Goal: Task Accomplishment & Management: Manage account settings

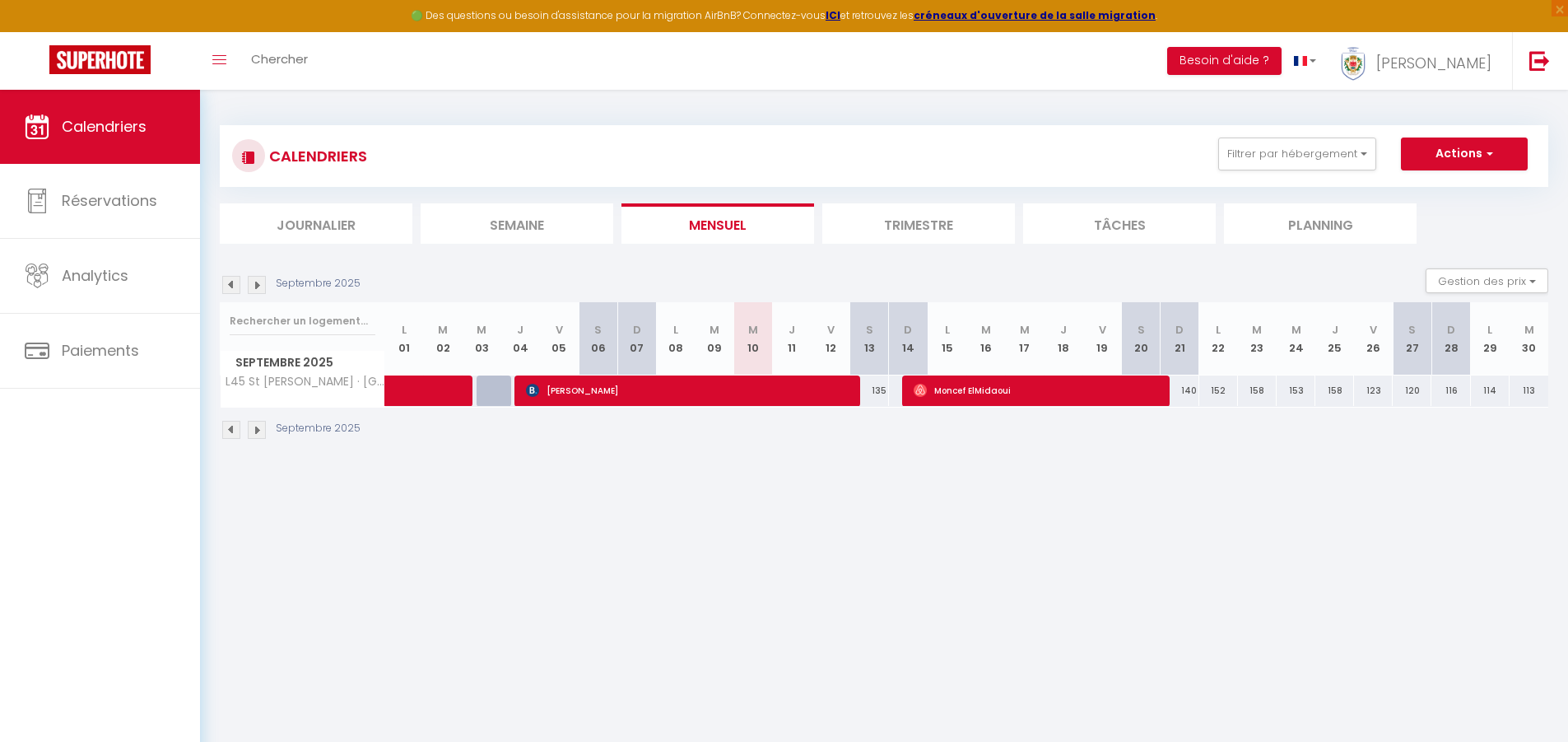
click at [255, 279] on img at bounding box center [257, 285] width 18 height 18
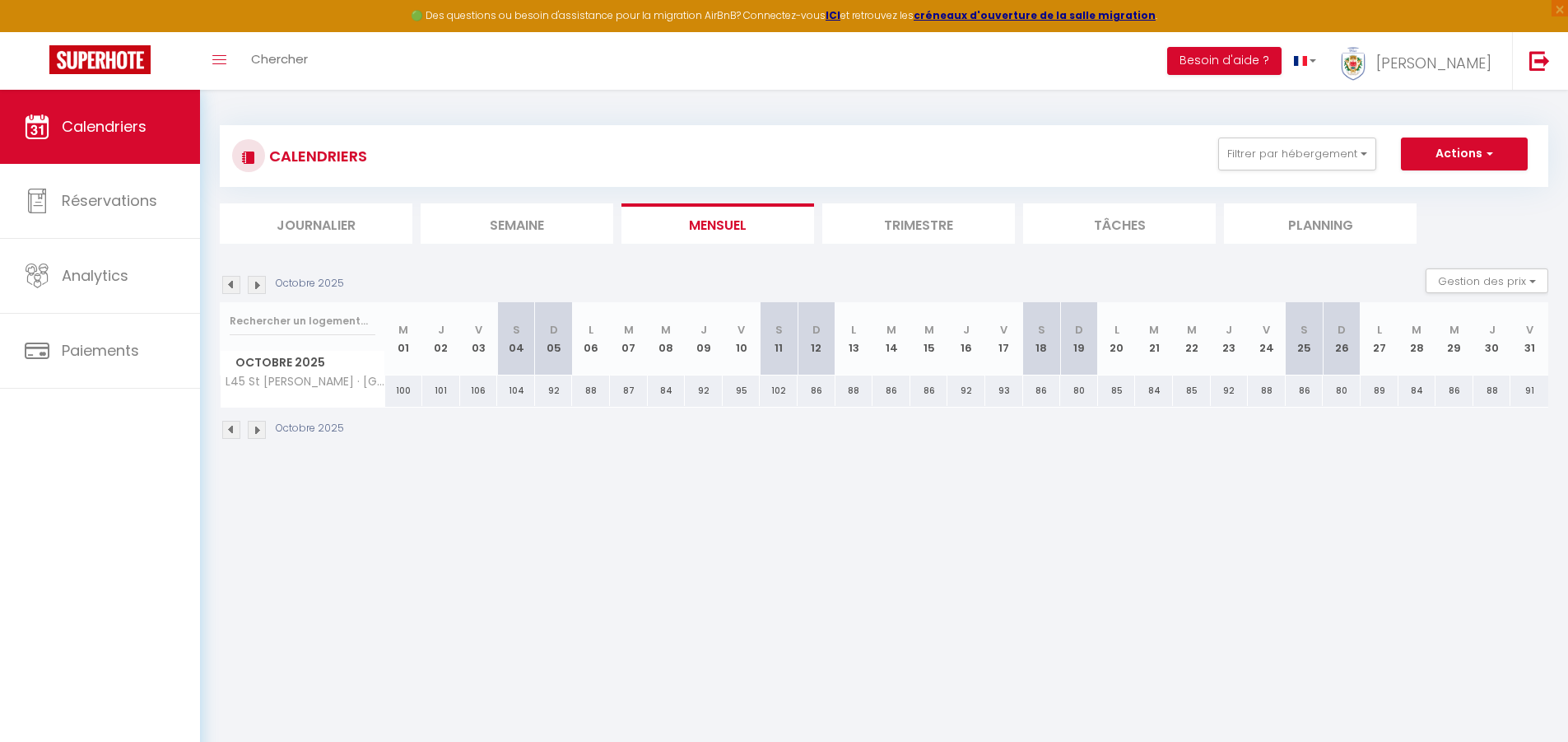
click at [233, 284] on img at bounding box center [232, 285] width 18 height 18
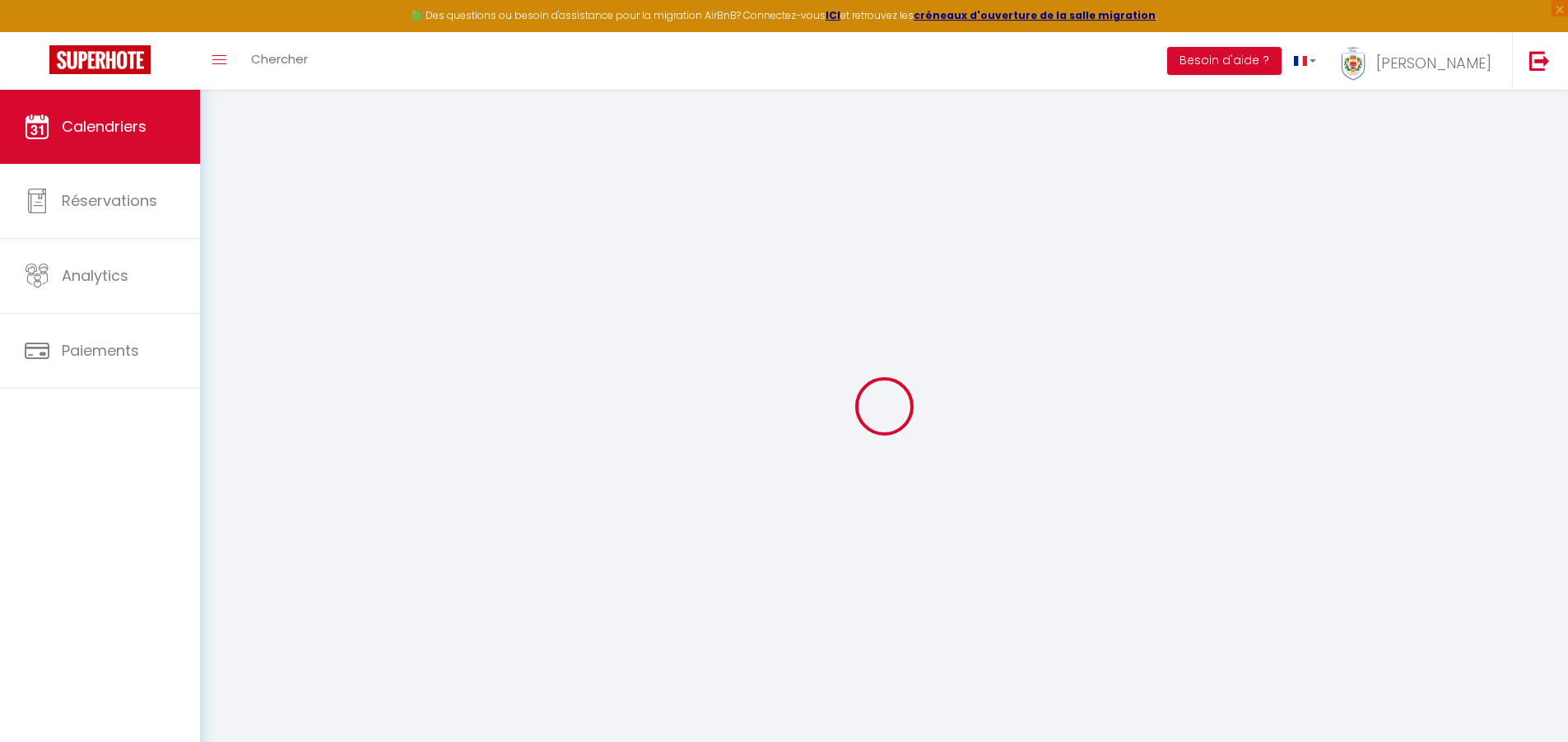
select select
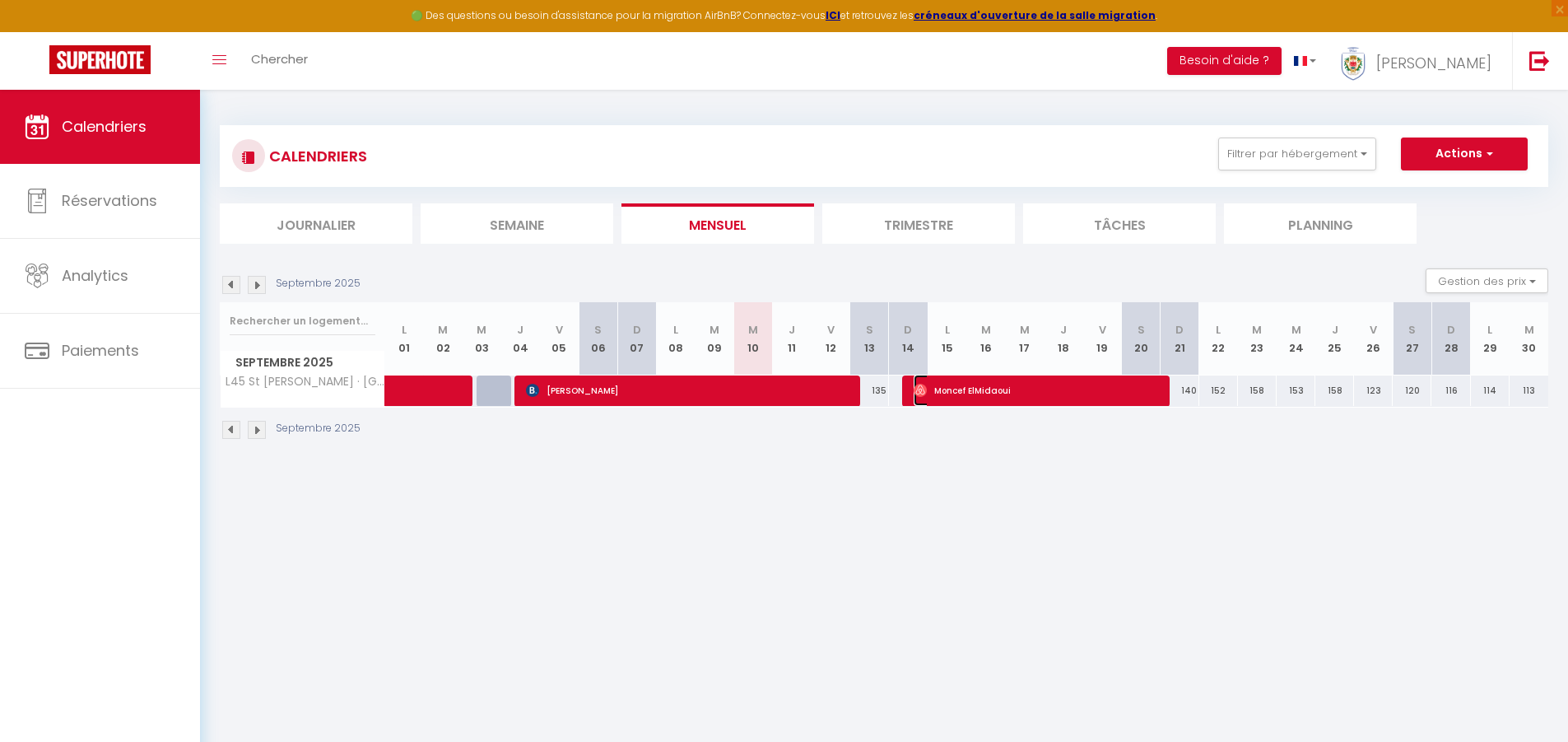
click at [1059, 384] on span "Moncef ElMidaoui" at bounding box center [1036, 390] width 245 height 31
select select "OK"
select select "0"
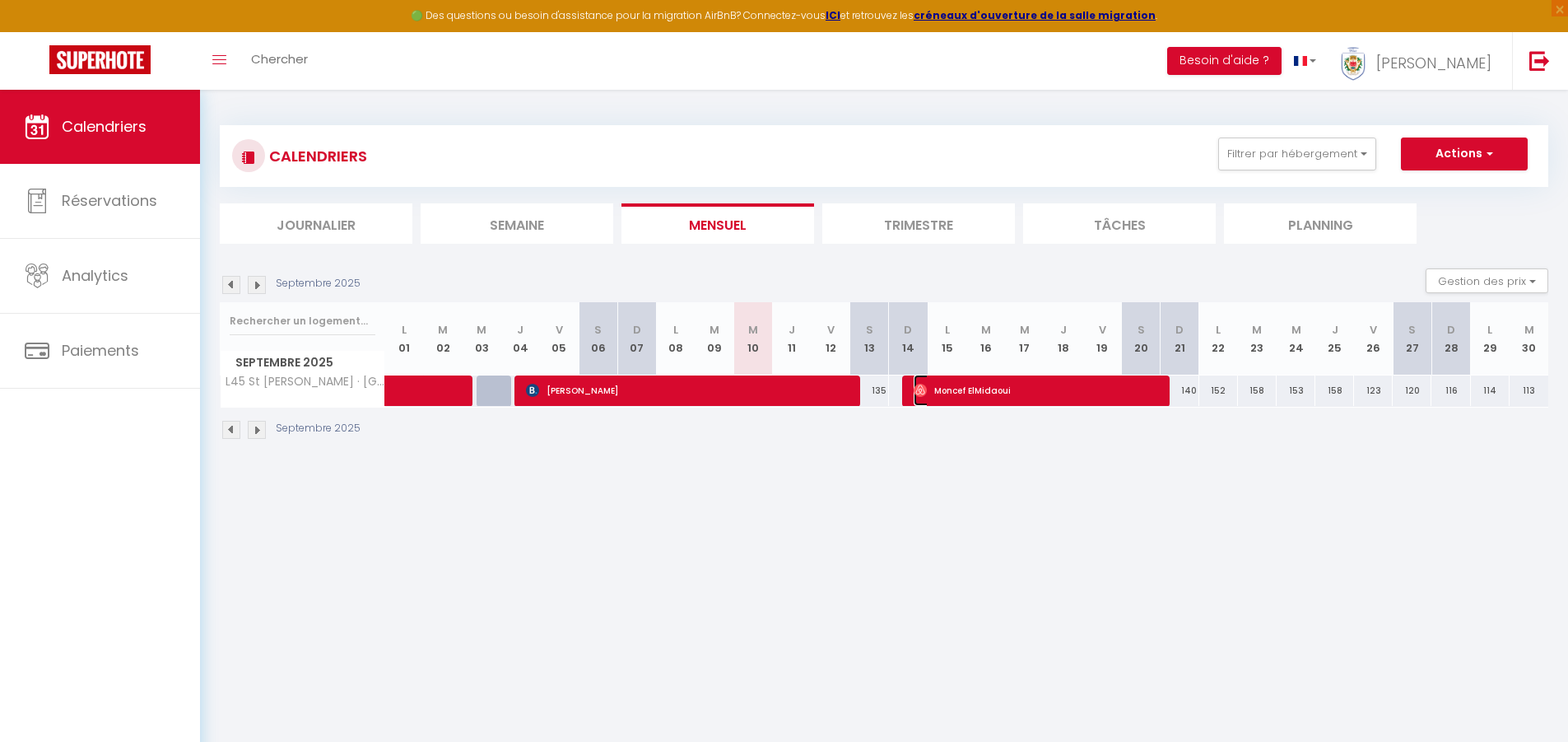
select select "1"
select select
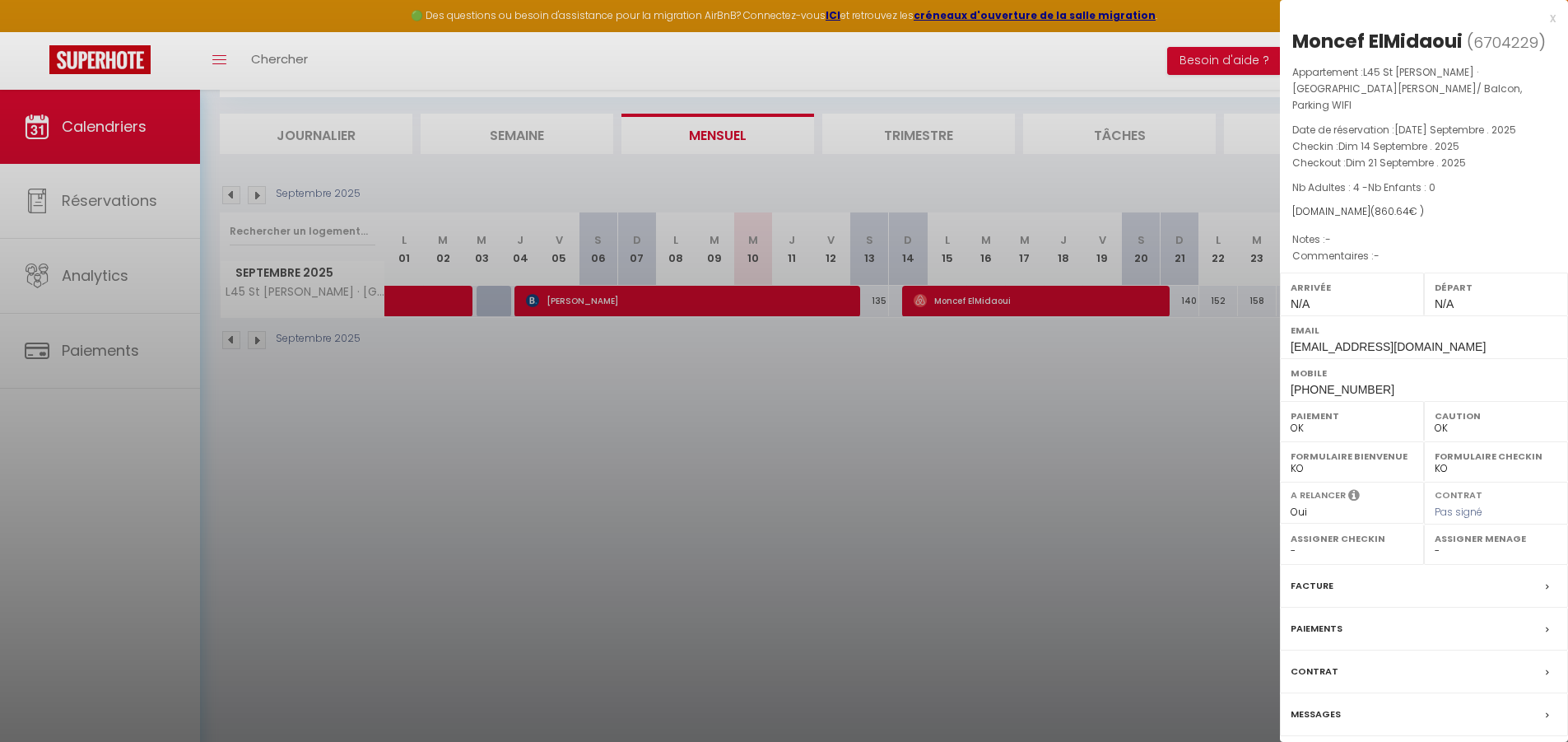
click at [827, 640] on div at bounding box center [784, 371] width 1568 height 742
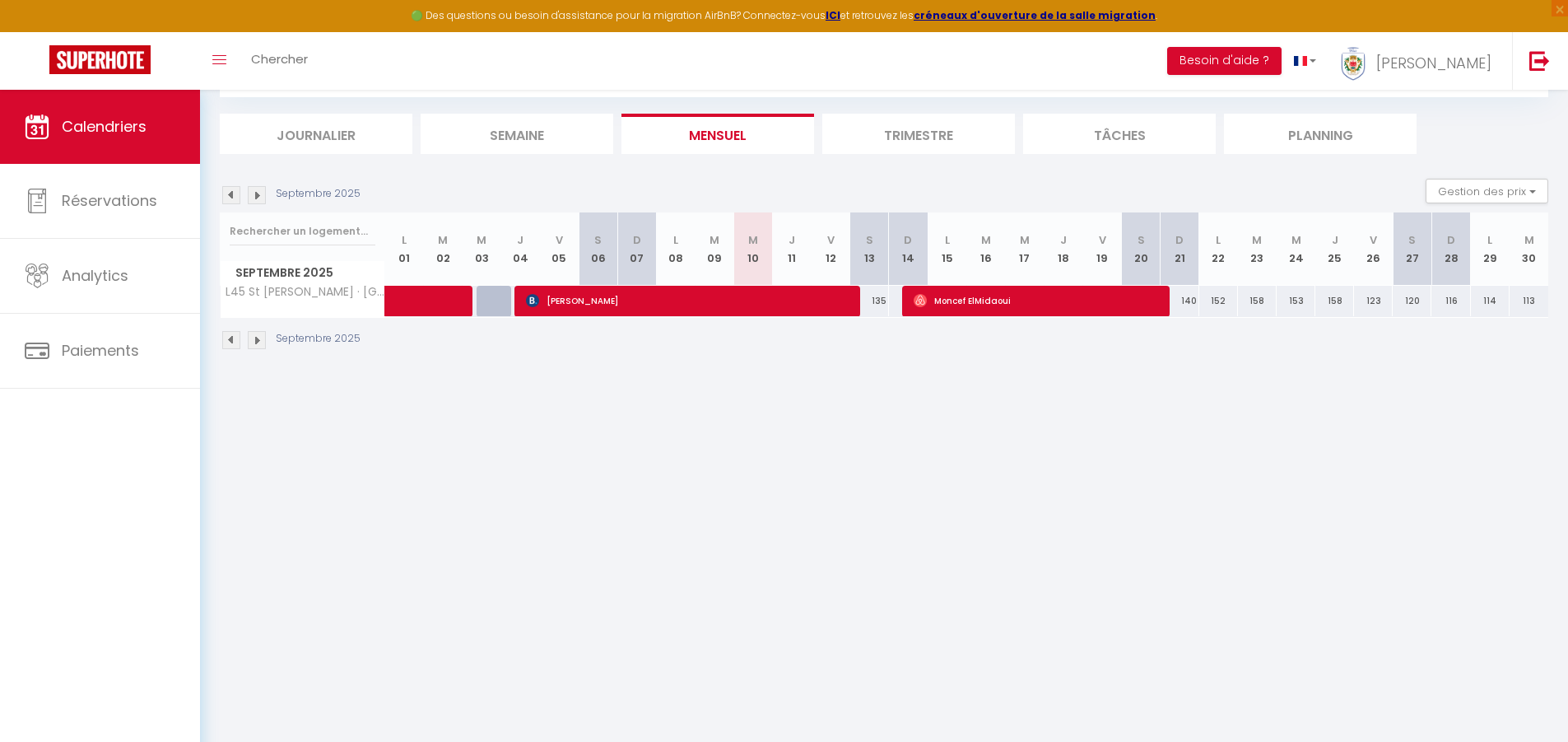
click at [264, 195] on img at bounding box center [257, 196] width 18 height 18
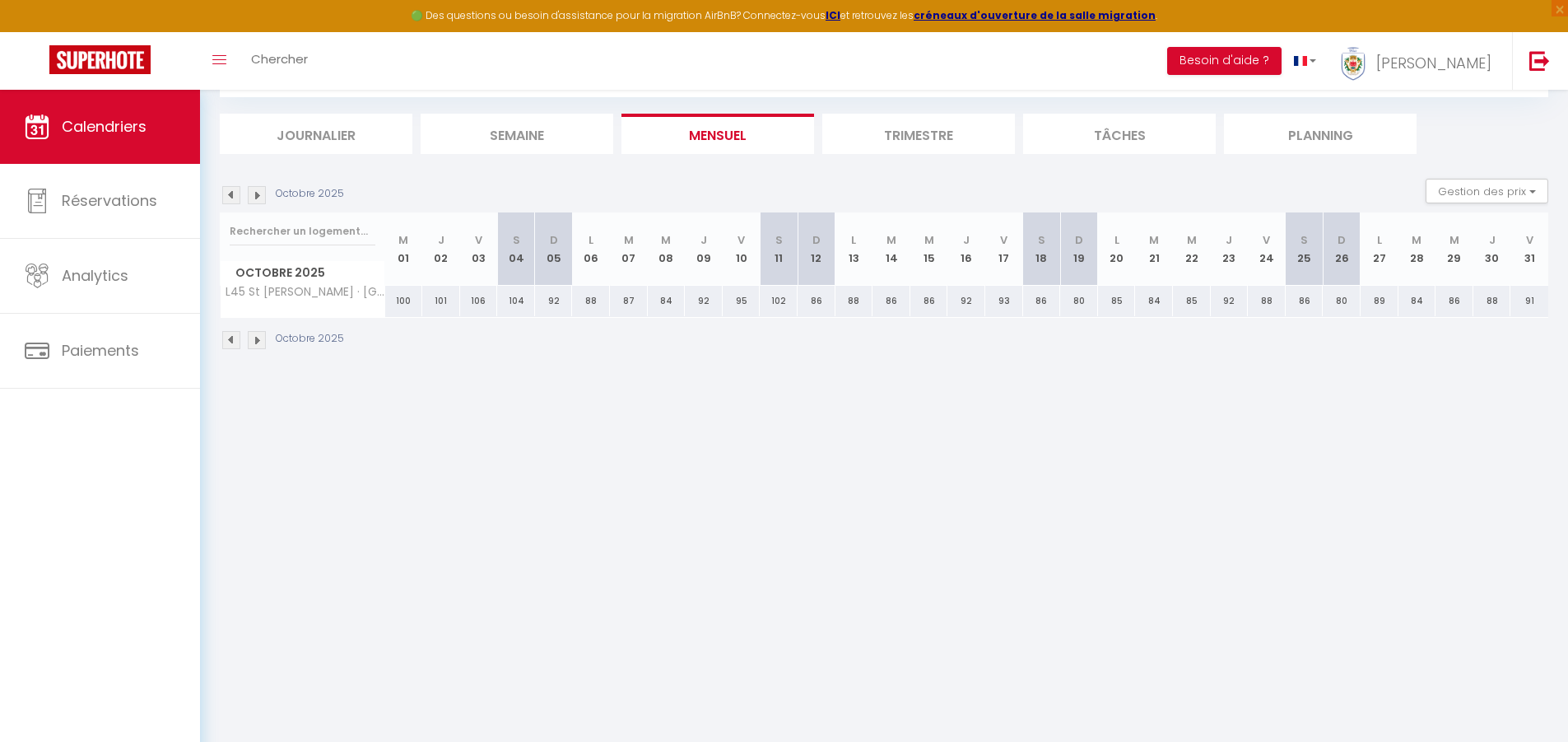
click at [264, 195] on img at bounding box center [257, 196] width 18 height 18
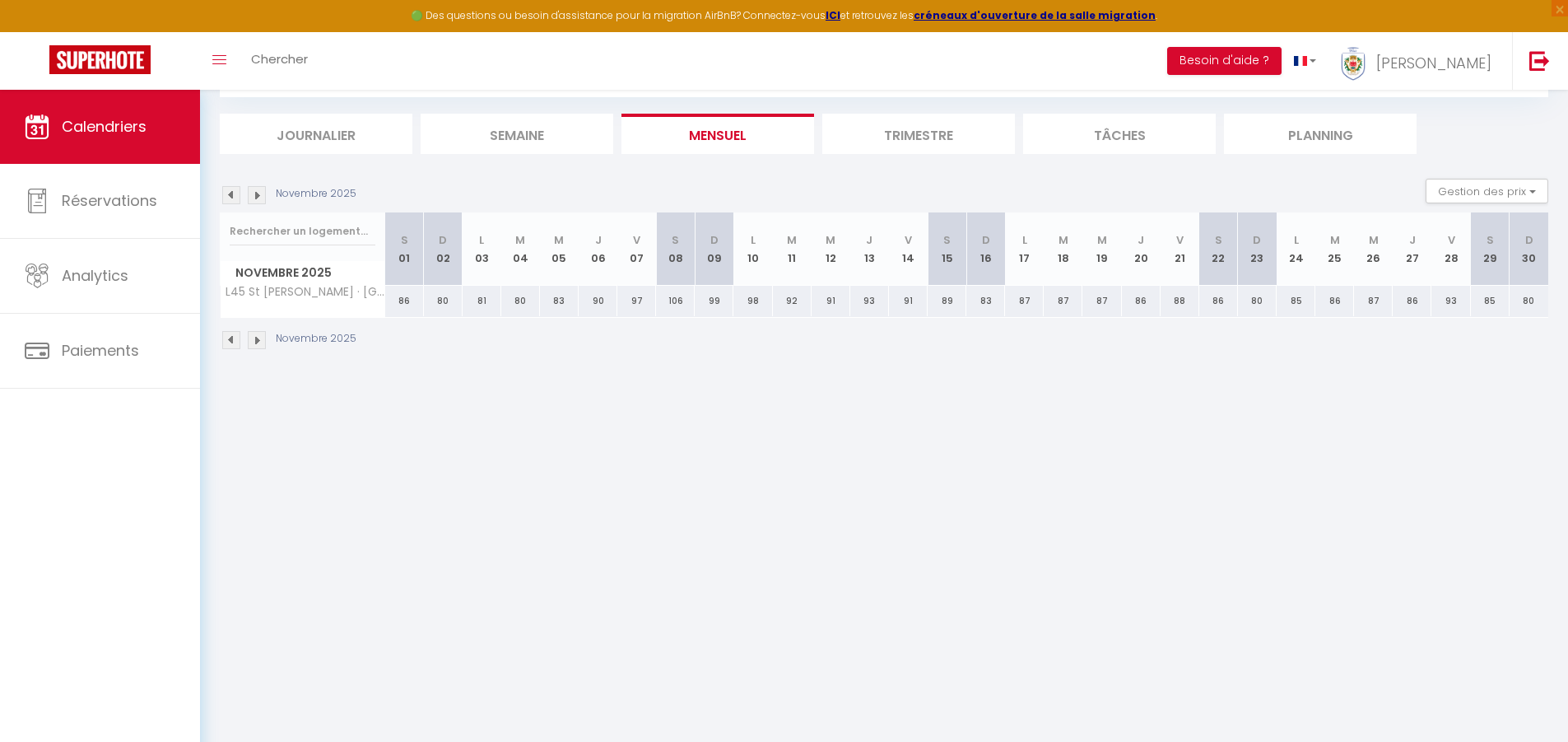
click at [233, 196] on img at bounding box center [232, 196] width 18 height 18
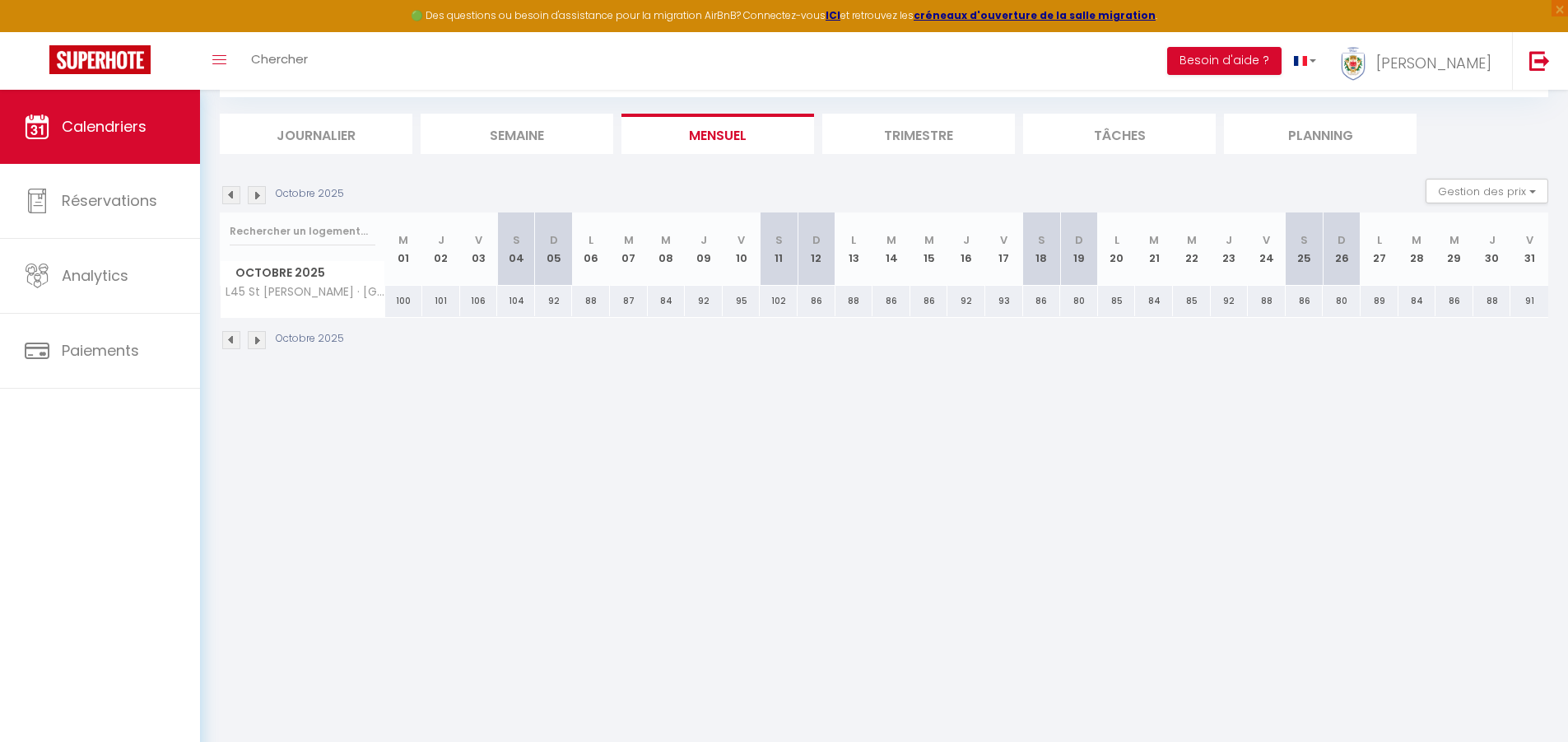
click at [233, 196] on img at bounding box center [232, 196] width 18 height 18
